Goal: Information Seeking & Learning: Learn about a topic

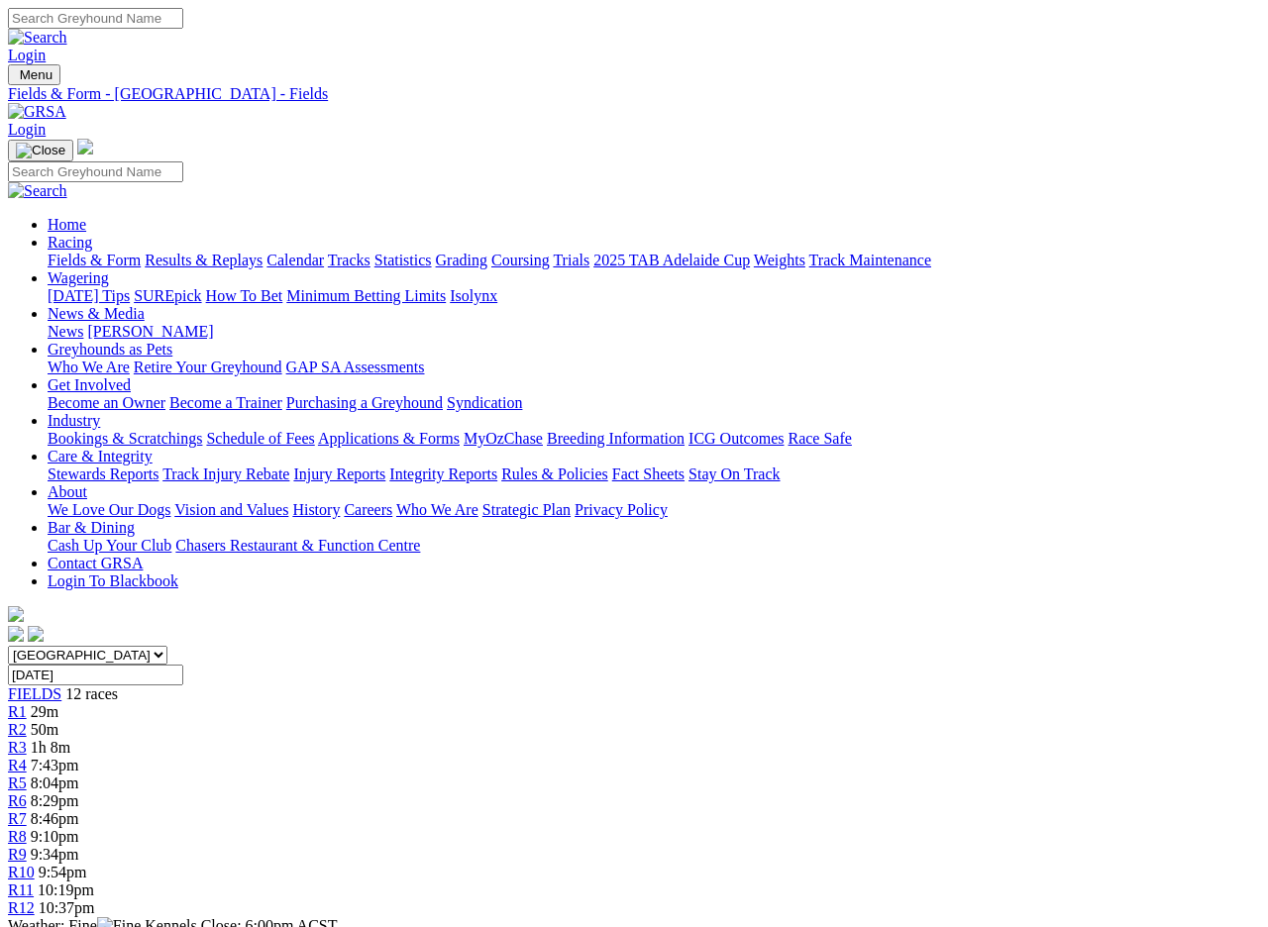
scroll to position [843, 0]
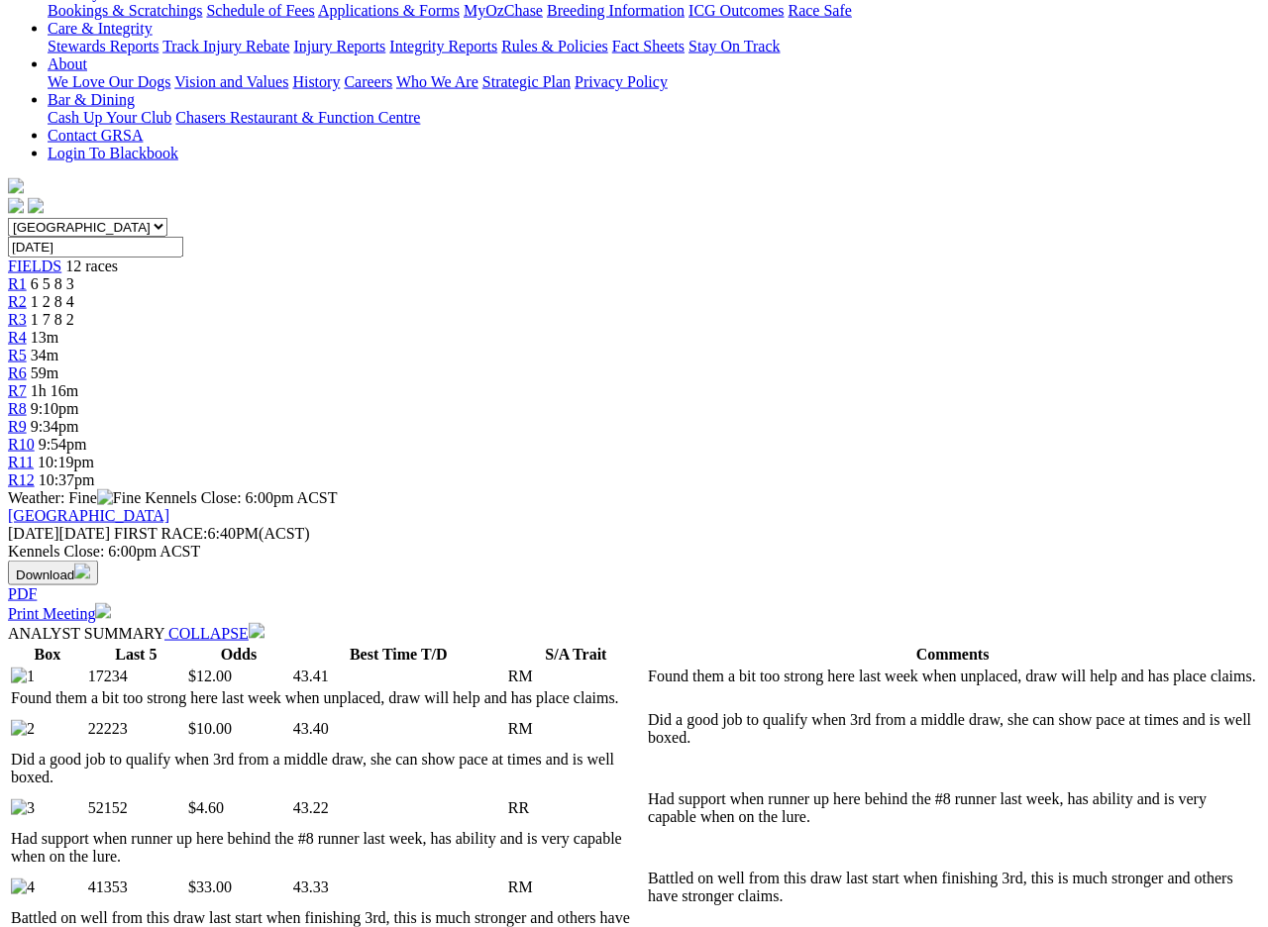
scroll to position [429, 0]
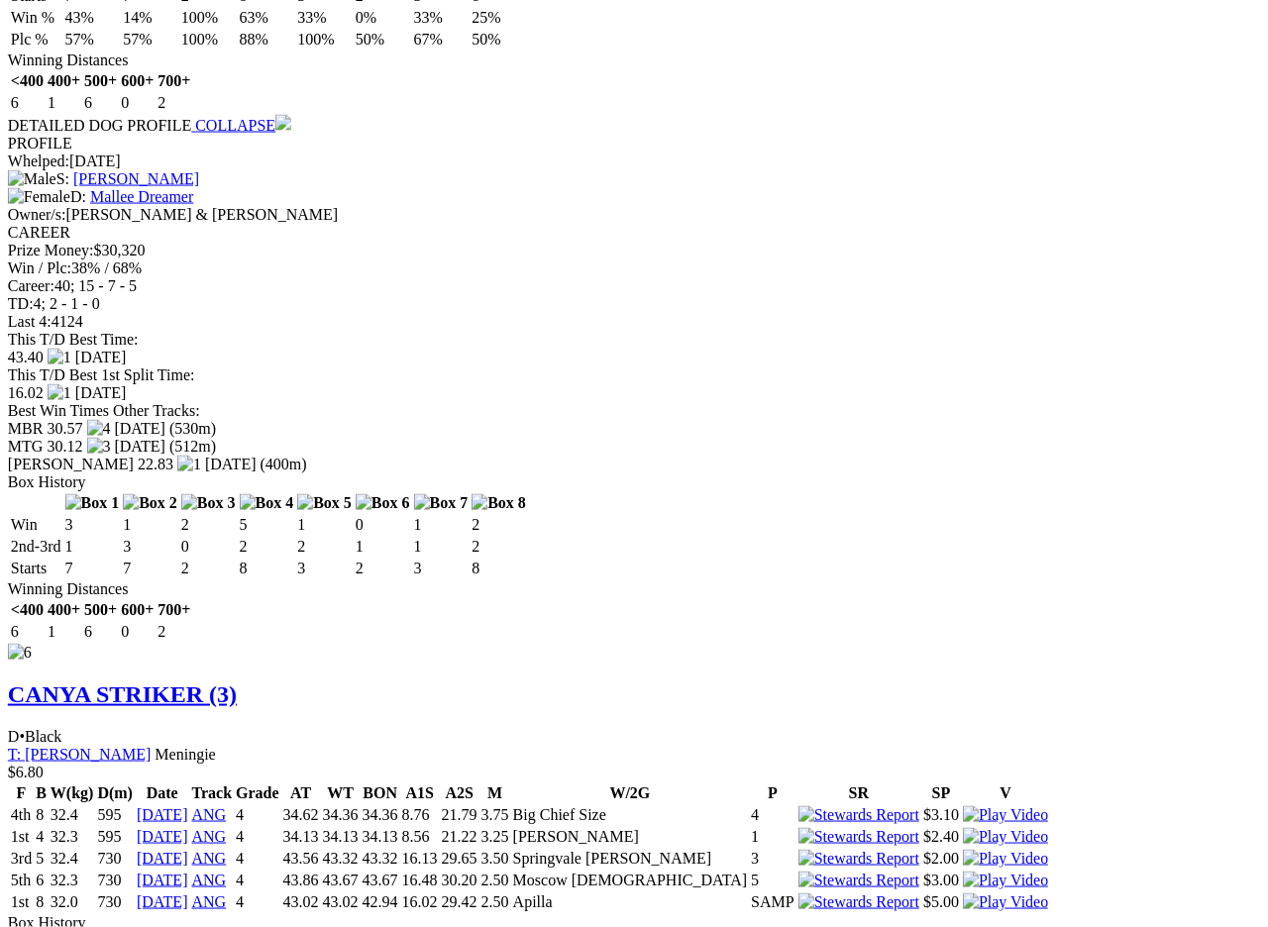
scroll to position [6698, 14]
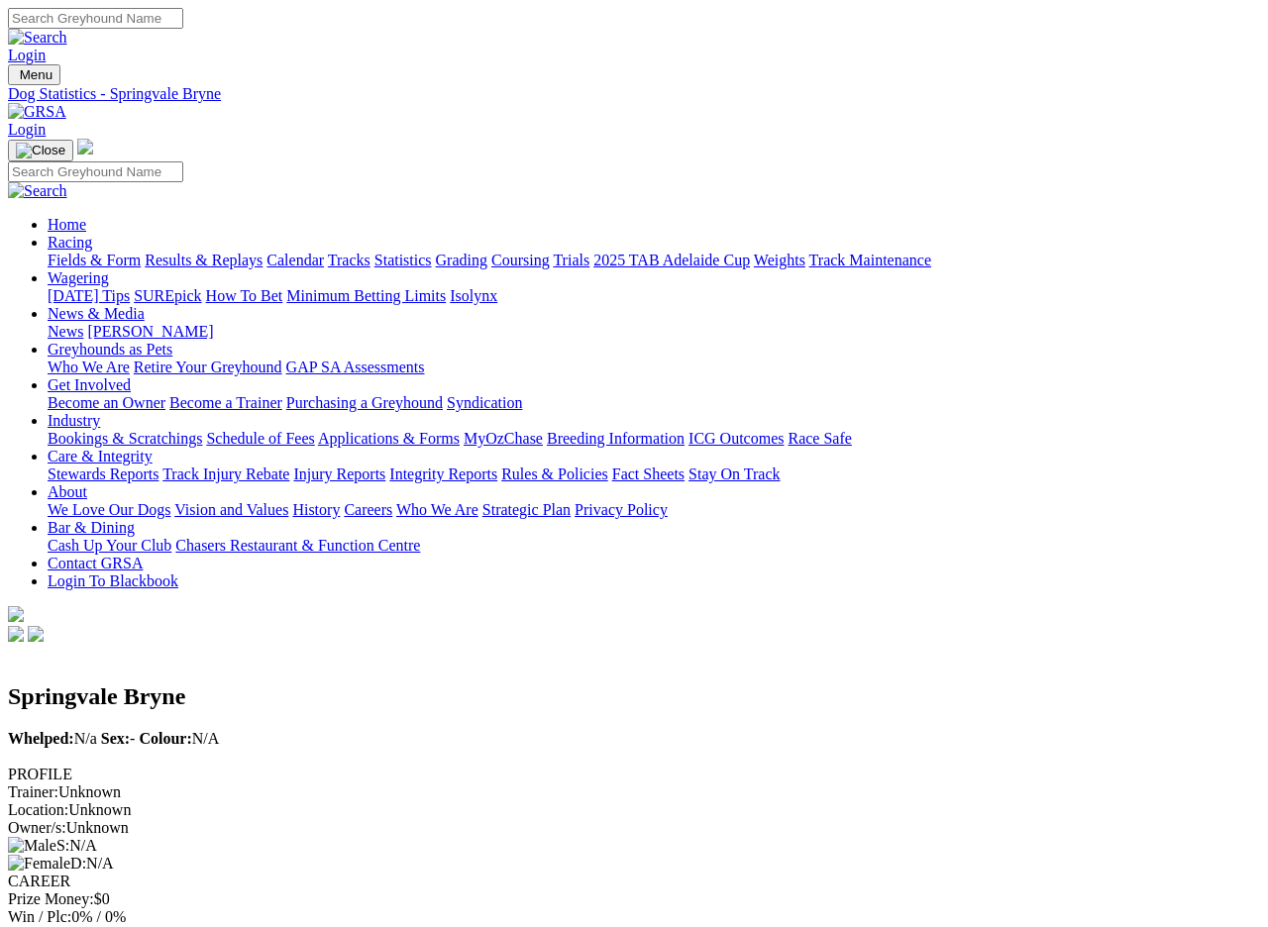
click at [183, 27] on input "Search" at bounding box center [95, 18] width 175 height 21
type input "Thunder on"
click at [67, 29] on link at bounding box center [37, 37] width 59 height 17
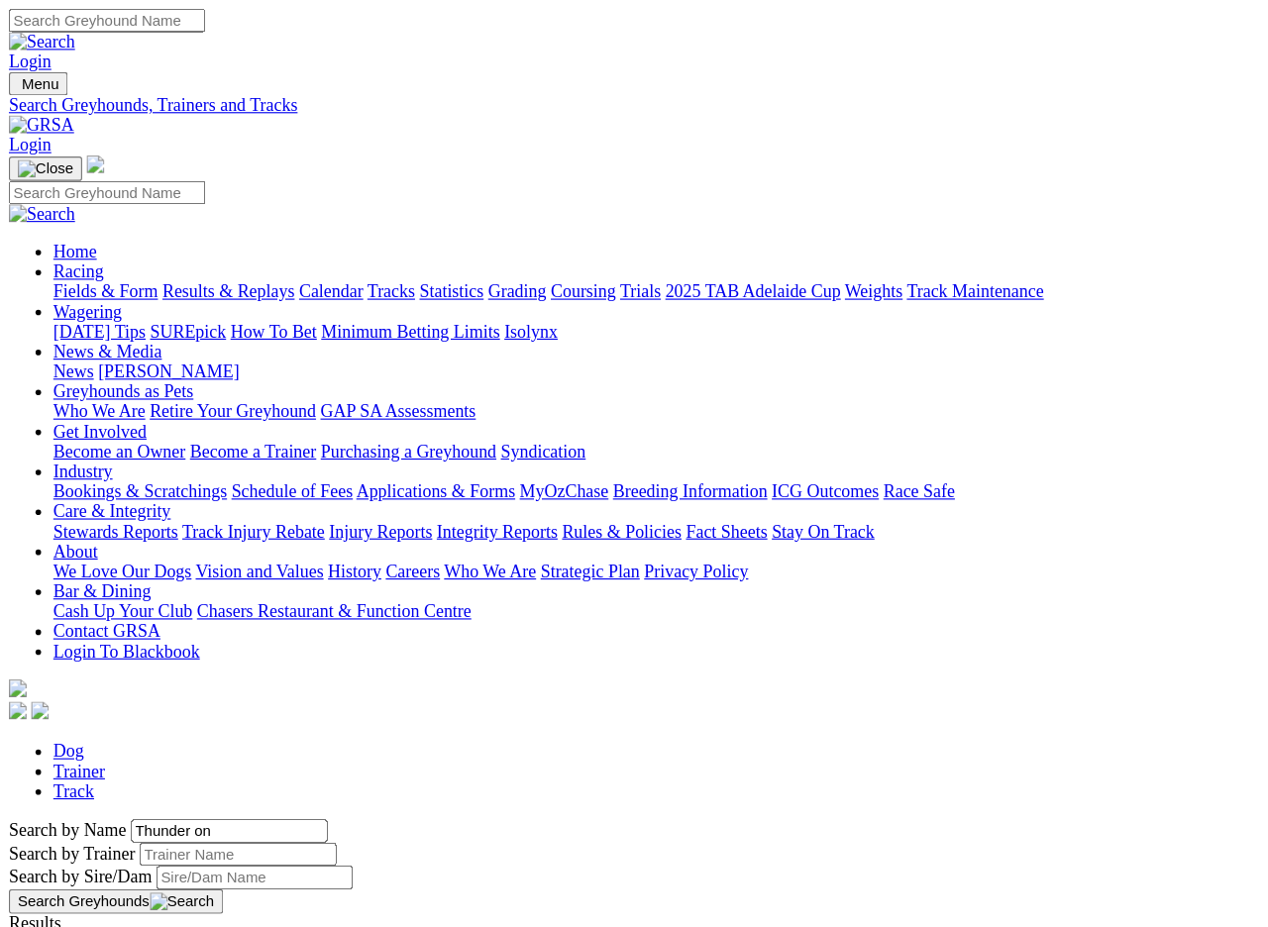
scroll to position [4, 0]
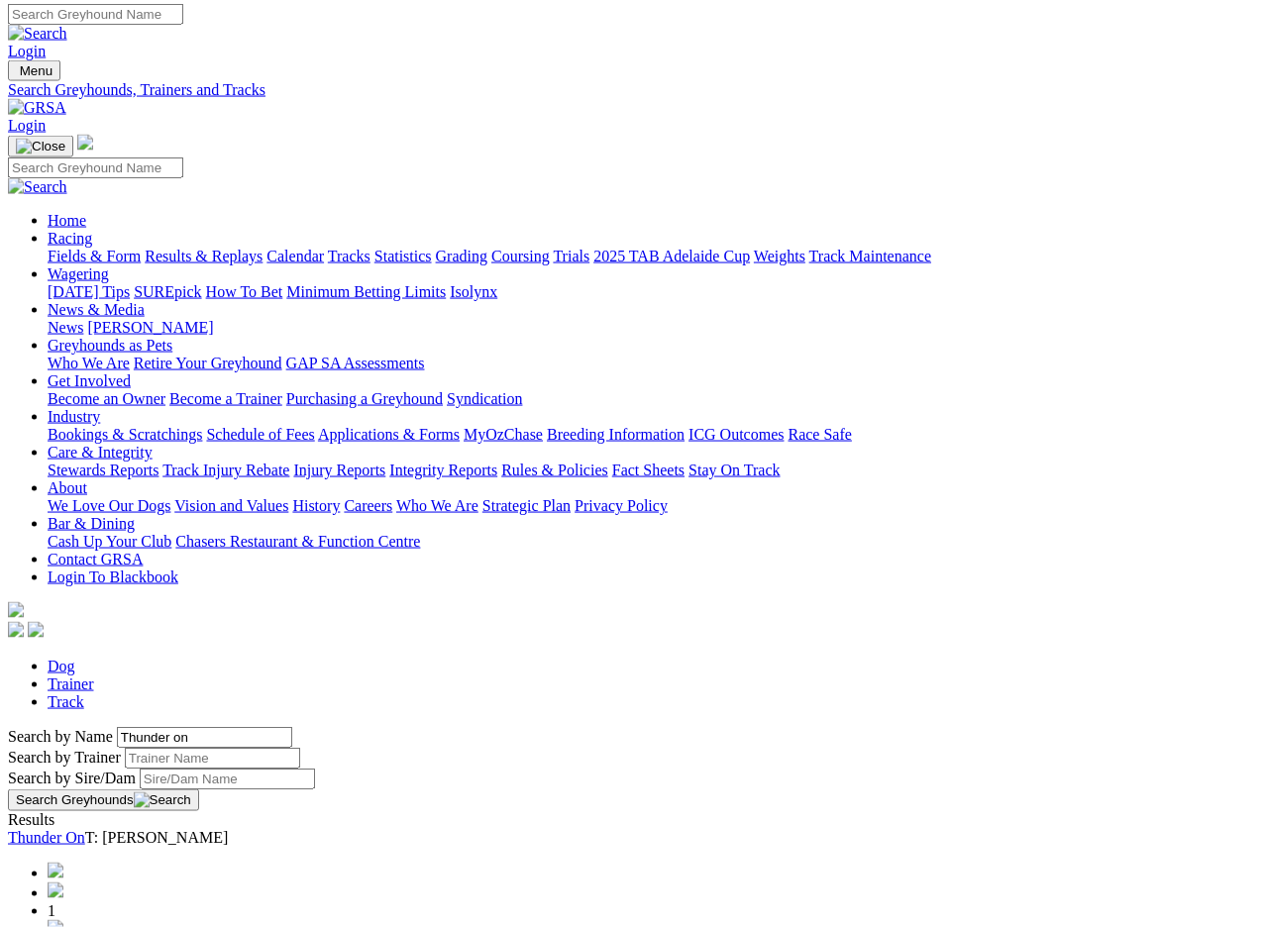
click at [85, 826] on link "Thunder On" at bounding box center [46, 837] width 77 height 17
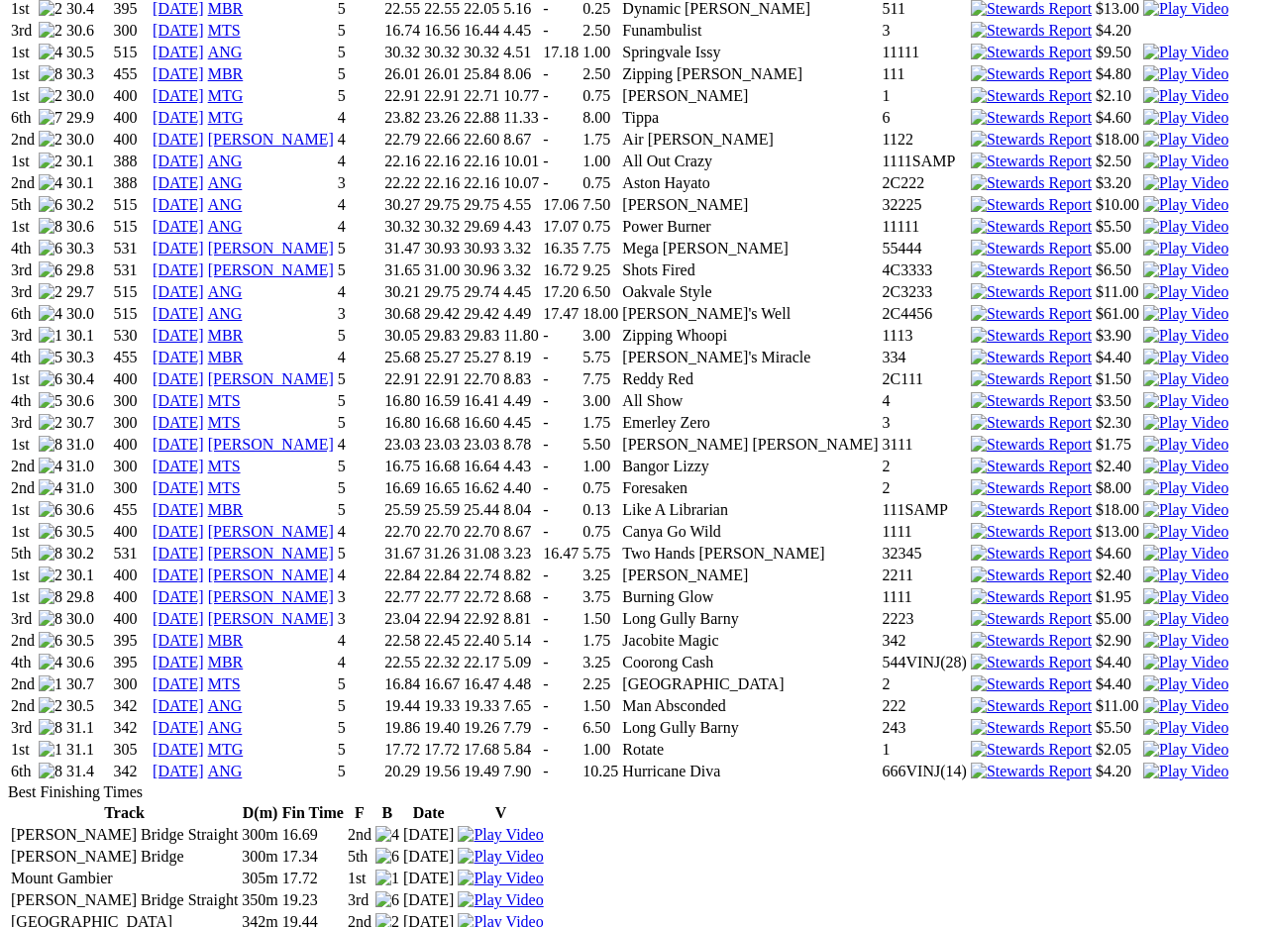
scroll to position [2673, 0]
